Goal: Task Accomplishment & Management: Complete application form

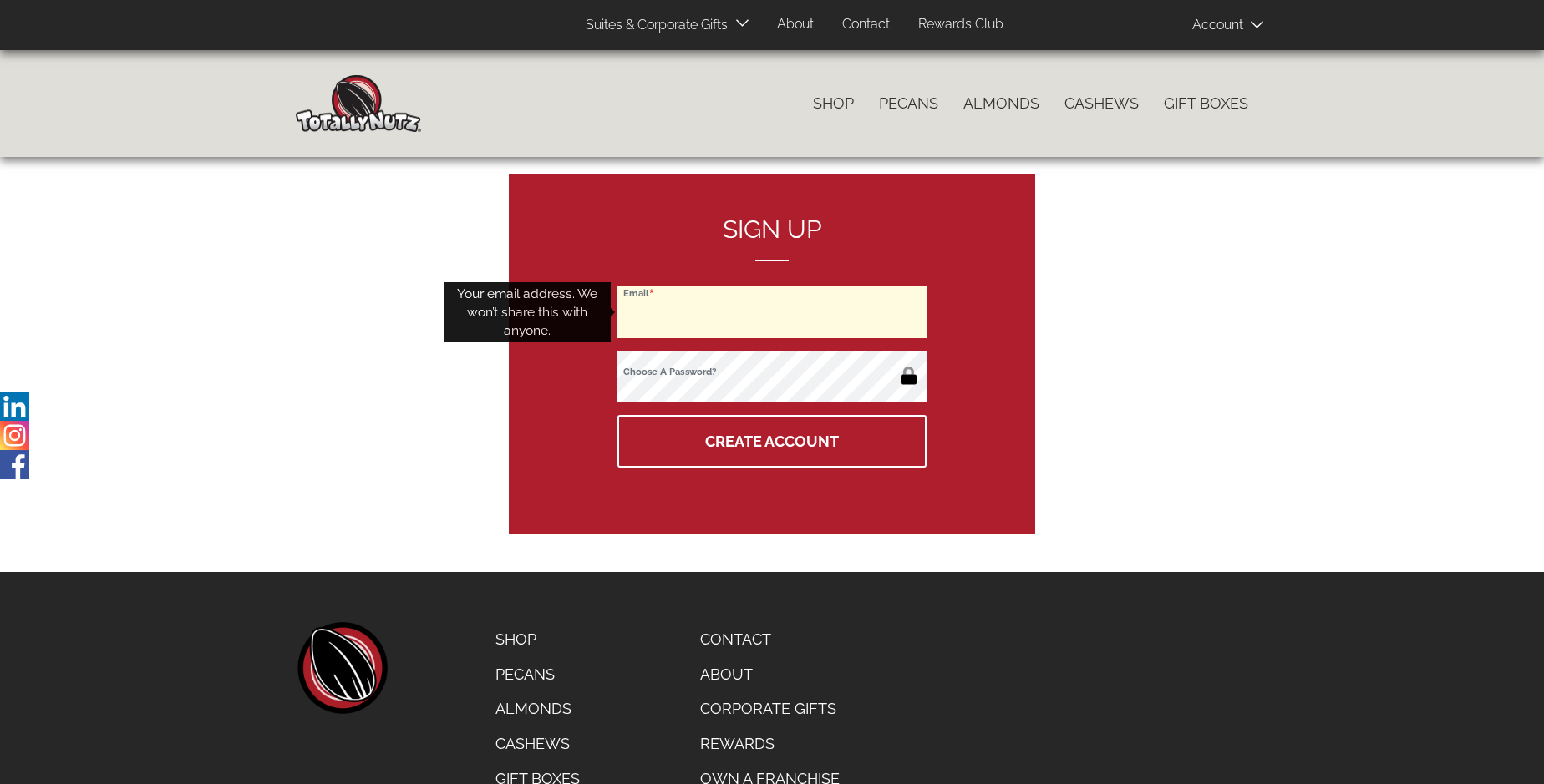
click at [772, 312] on input "Email" at bounding box center [772, 312] width 309 height 51
type input "dr.monzer.issa@gmail.com"
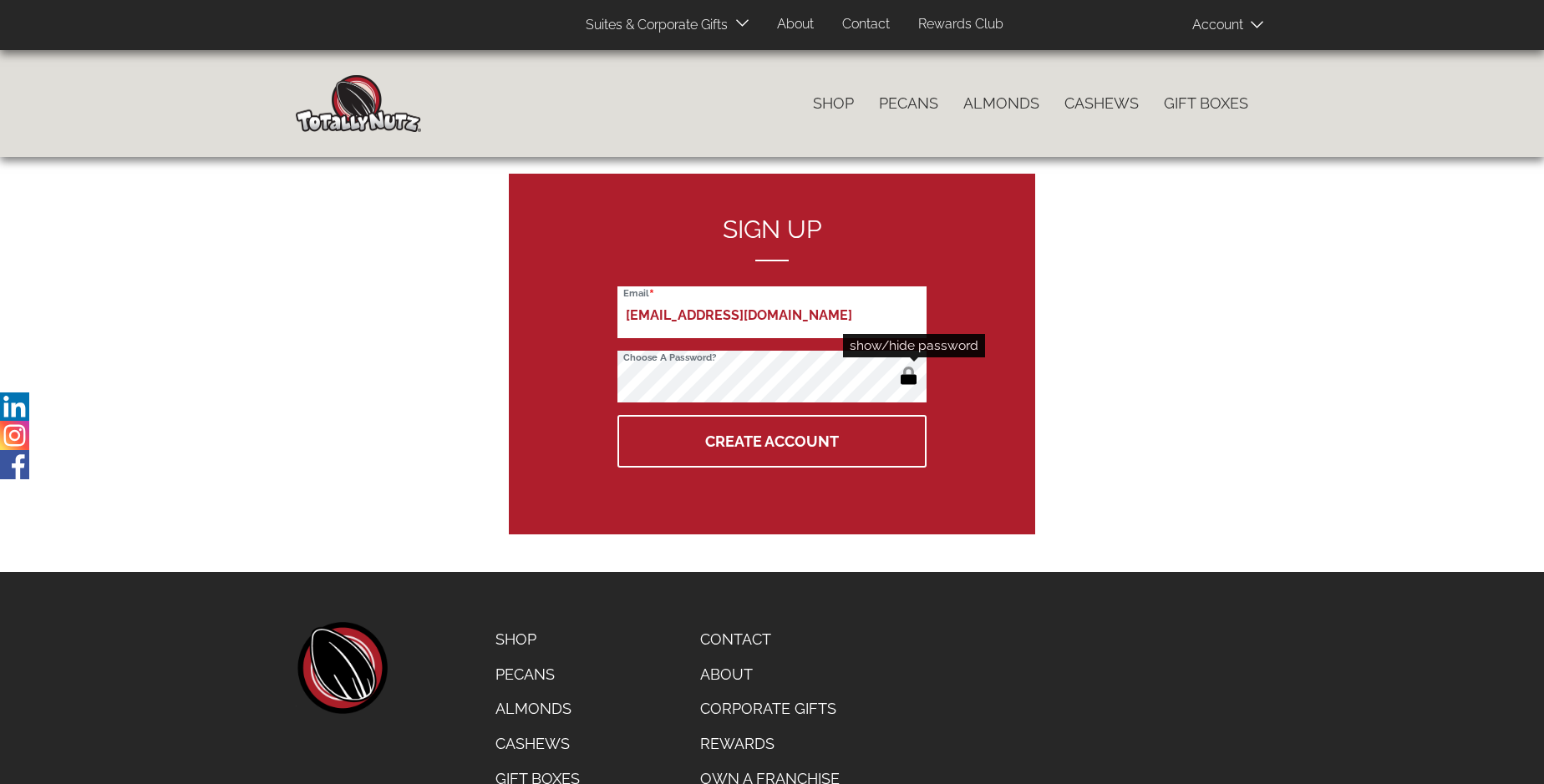
click at [908, 378] on button "button" at bounding box center [908, 378] width 28 height 27
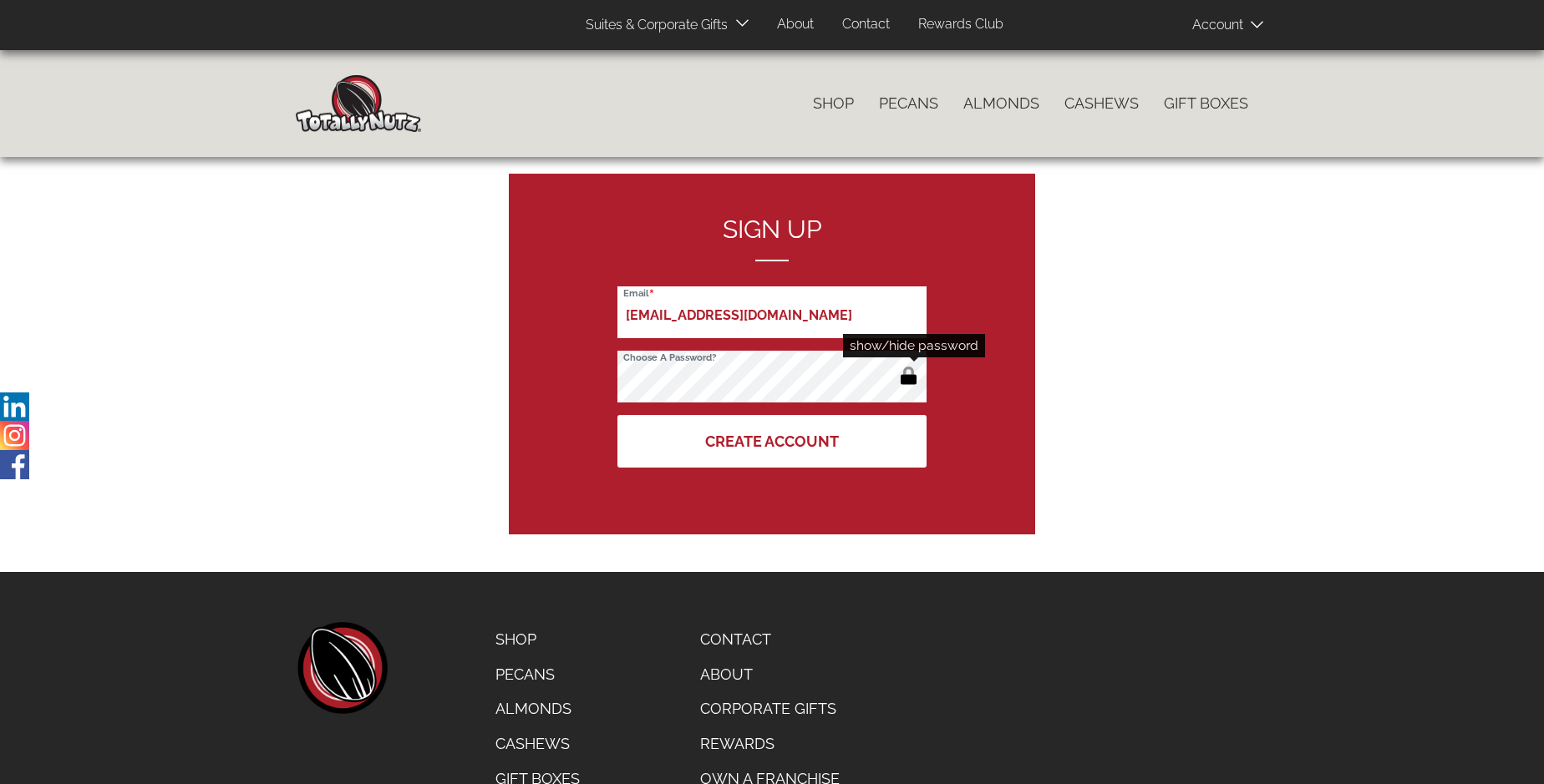
click at [772, 441] on button "Create Account" at bounding box center [772, 441] width 309 height 52
